Goal: Information Seeking & Learning: Learn about a topic

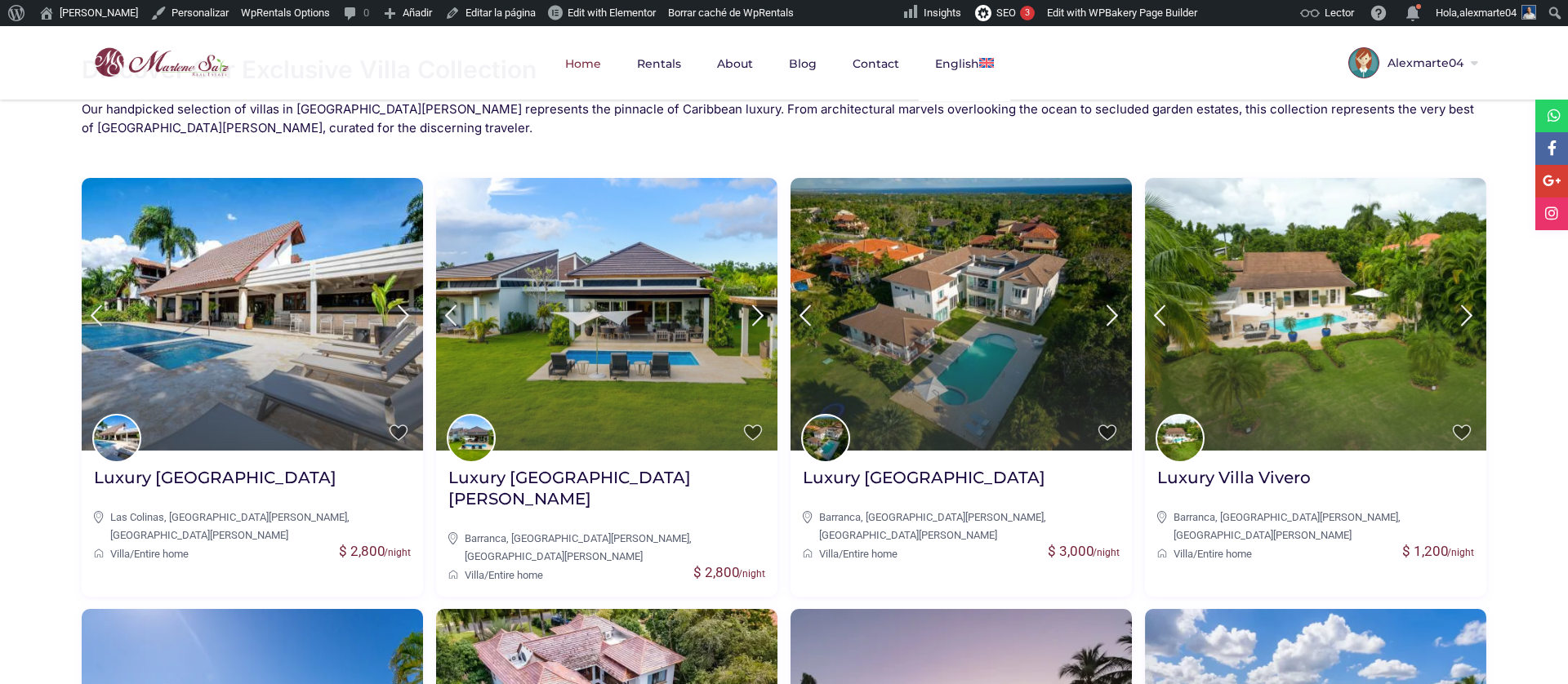
scroll to position [610, 0]
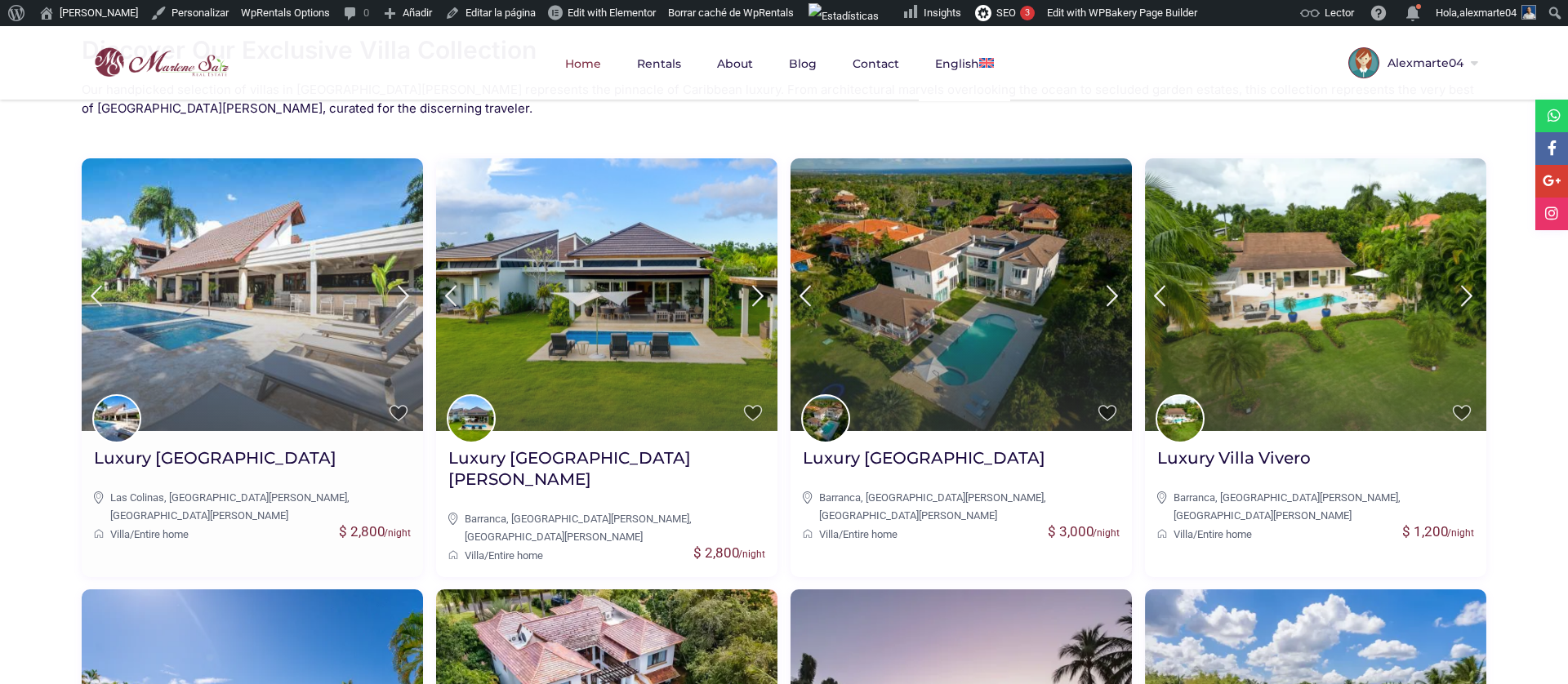
click at [257, 375] on img at bounding box center [252, 294] width 342 height 273
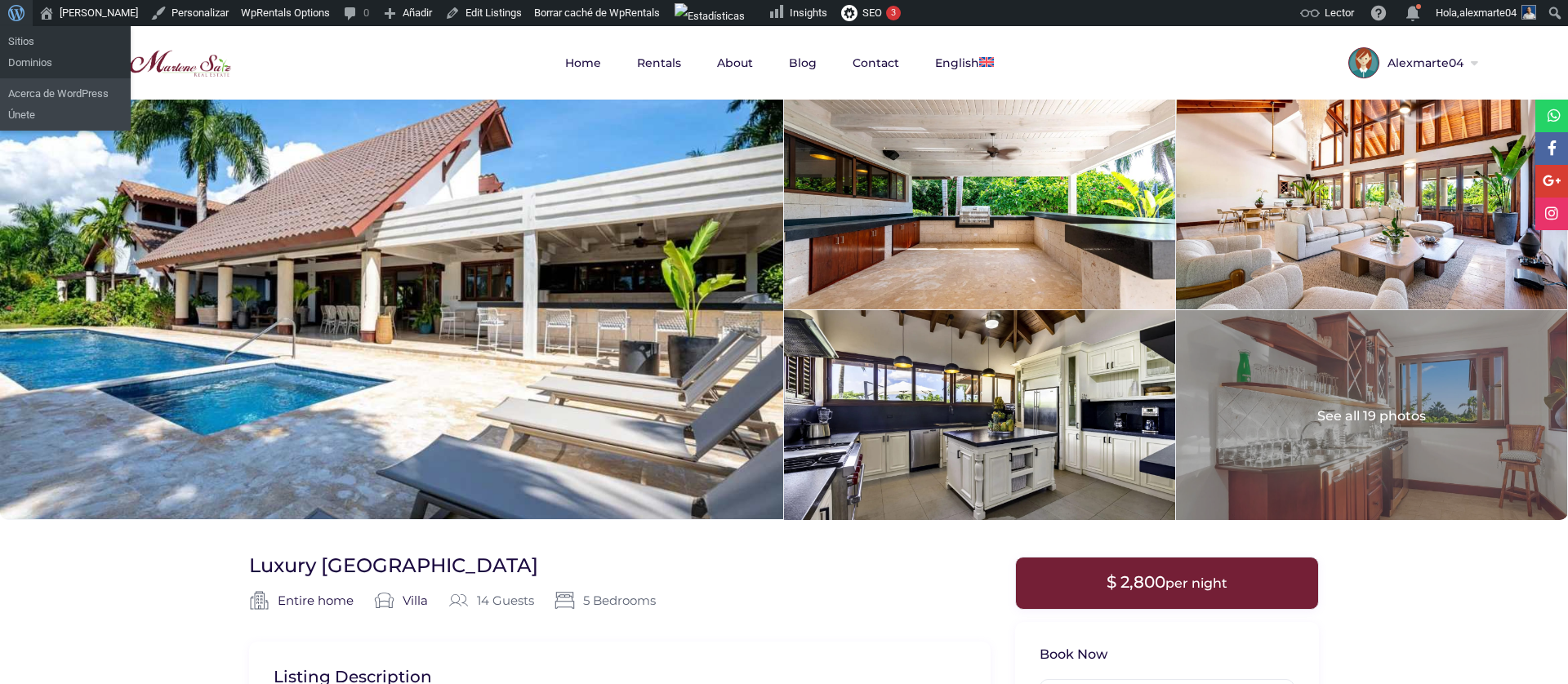
click at [18, 16] on span "Barra de herramientas" at bounding box center [16, 12] width 16 height 23
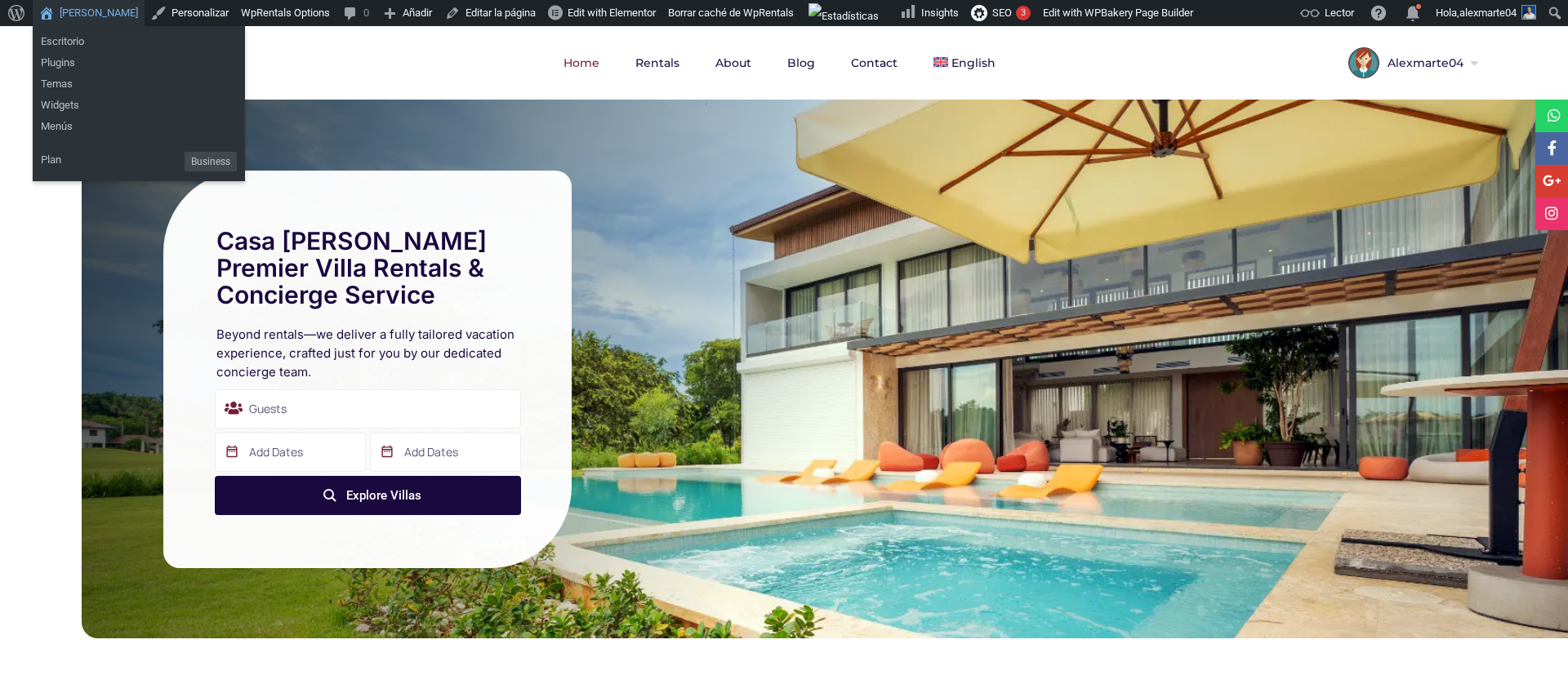
click at [100, 12] on link "[PERSON_NAME]" at bounding box center [88, 13] width 112 height 26
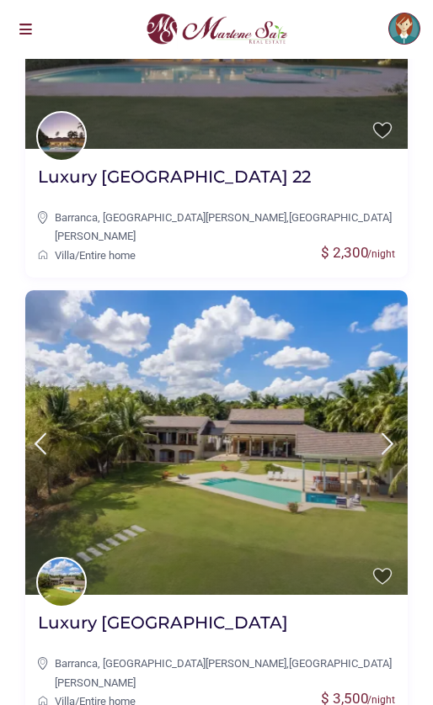
scroll to position [3667, 0]
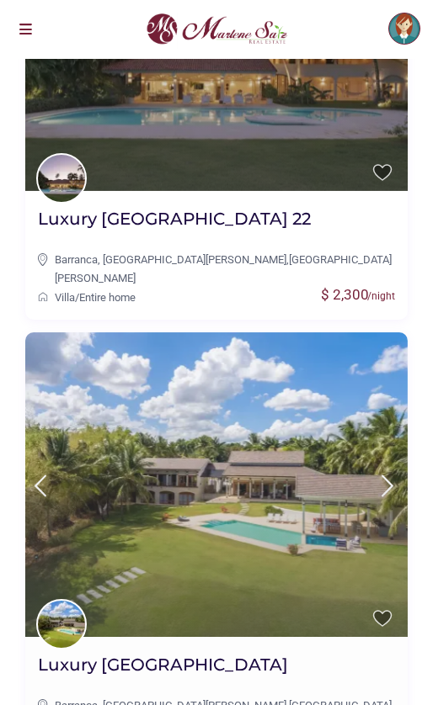
click at [208, 654] on h2 "Luxury [GEOGRAPHIC_DATA]" at bounding box center [163, 665] width 250 height 22
